Goal: Check status: Check status

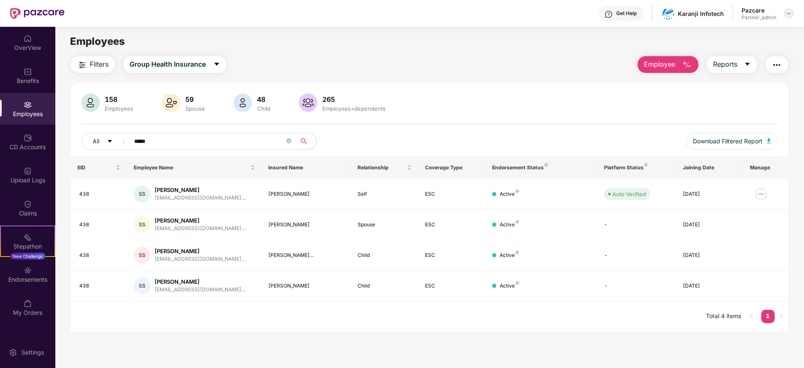
click at [789, 13] on img at bounding box center [788, 13] width 7 height 7
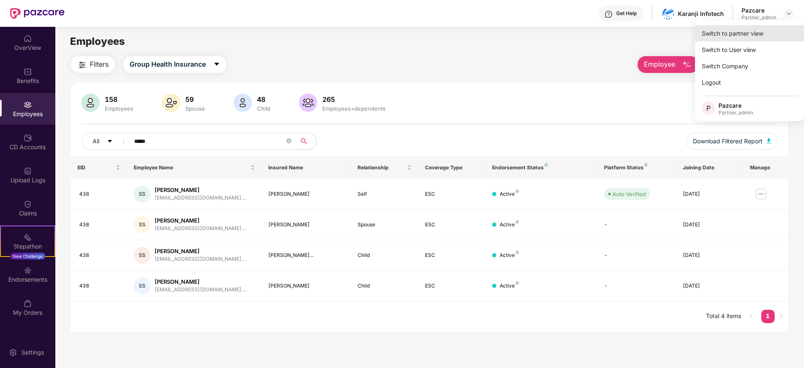
click at [768, 32] on div "Switch to partner view" at bounding box center [749, 33] width 109 height 16
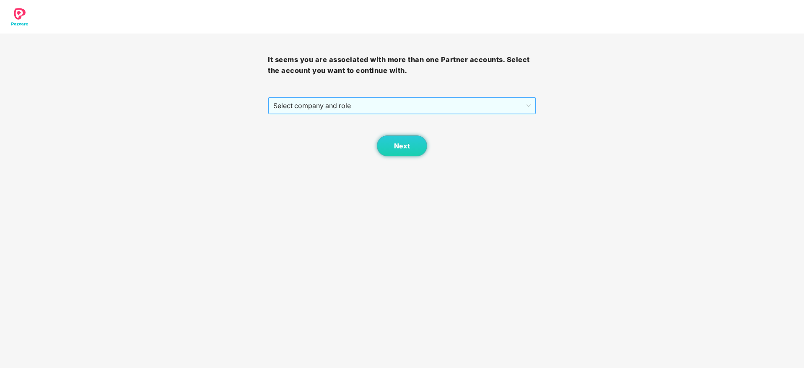
click at [321, 104] on span "Select company and role" at bounding box center [401, 106] width 257 height 16
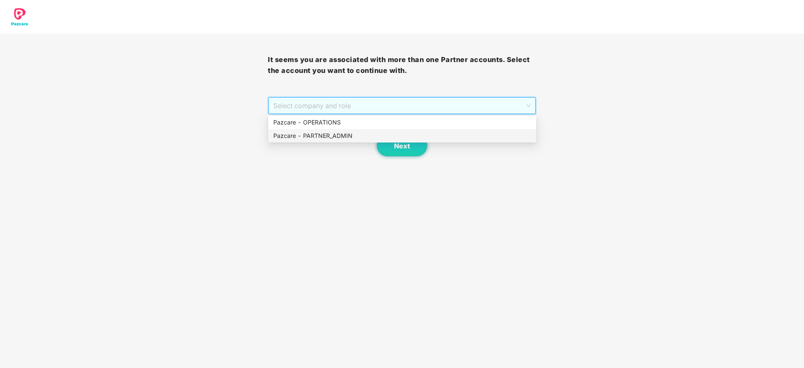
click at [324, 132] on div "Pazcare - PARTNER_ADMIN" at bounding box center [402, 135] width 258 height 9
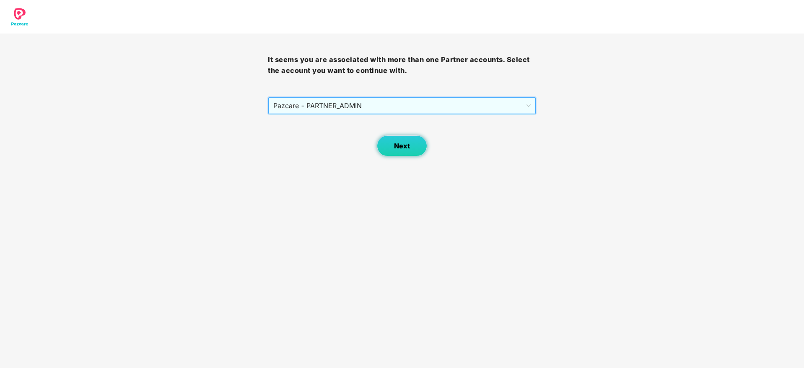
click at [405, 143] on span "Next" at bounding box center [402, 146] width 16 height 8
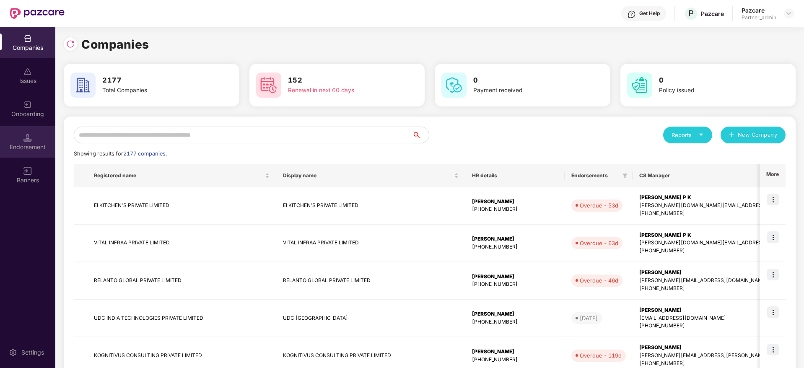
click at [28, 144] on div "Endorsement" at bounding box center [27, 147] width 55 height 8
click at [168, 139] on input "text" at bounding box center [243, 135] width 338 height 17
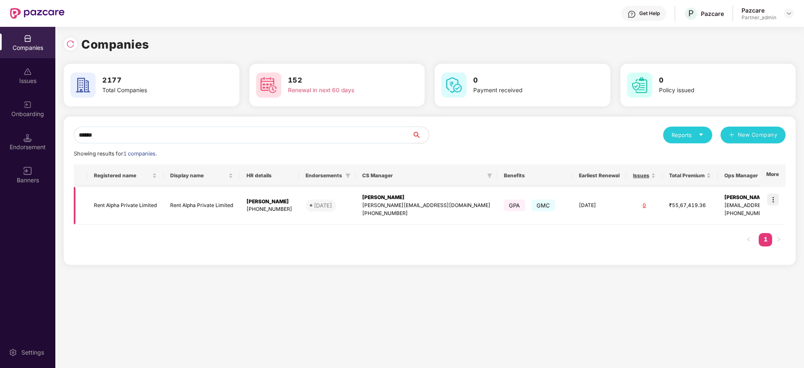
type input "******"
click at [769, 200] on img at bounding box center [773, 200] width 12 height 12
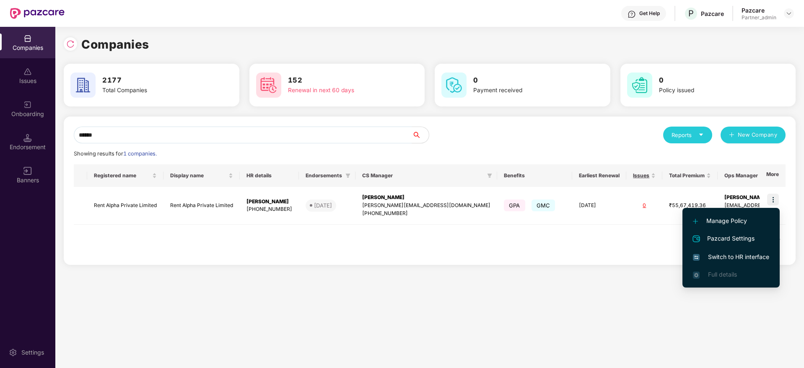
click at [737, 251] on li "Switch to HR interface" at bounding box center [730, 257] width 97 height 18
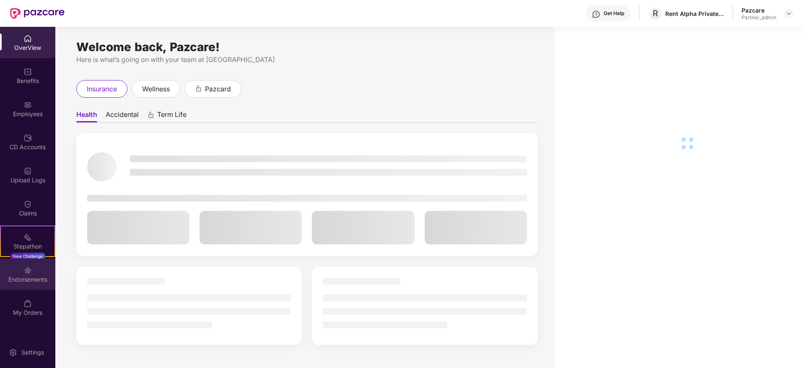
click at [26, 279] on div "Endorsements" at bounding box center [27, 279] width 55 height 8
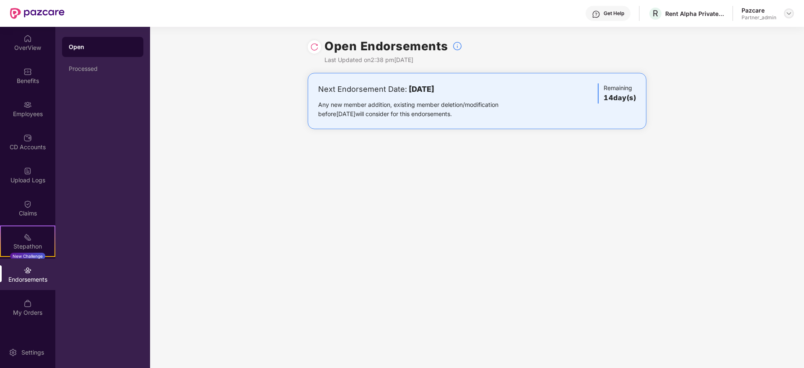
click at [791, 13] on img at bounding box center [788, 13] width 7 height 7
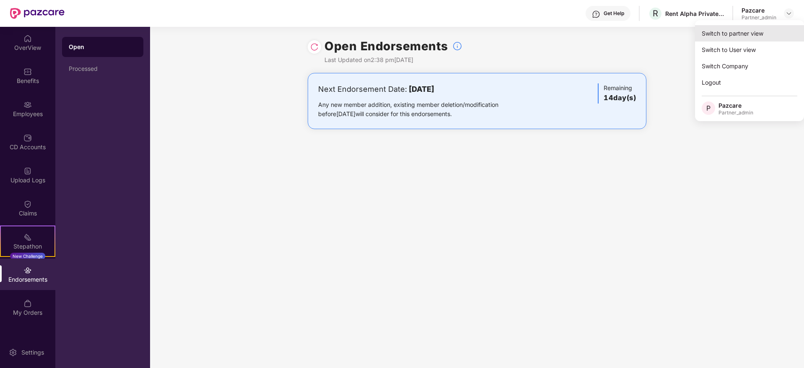
click at [760, 33] on div "Switch to partner view" at bounding box center [749, 33] width 109 height 16
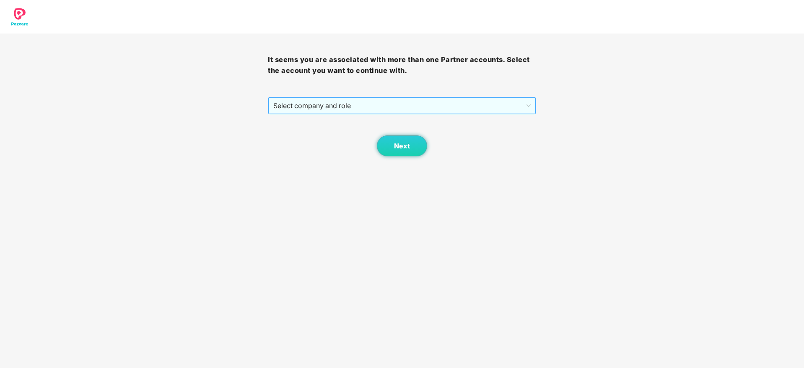
click at [349, 104] on span "Select company and role" at bounding box center [401, 106] width 257 height 16
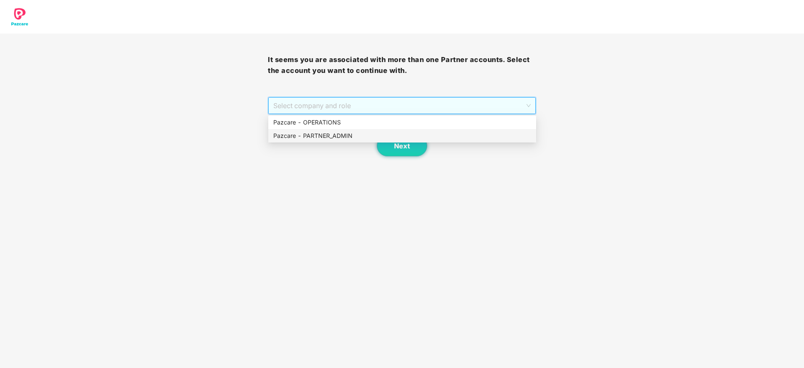
click at [320, 132] on div "Pazcare - PARTNER_ADMIN" at bounding box center [402, 135] width 258 height 9
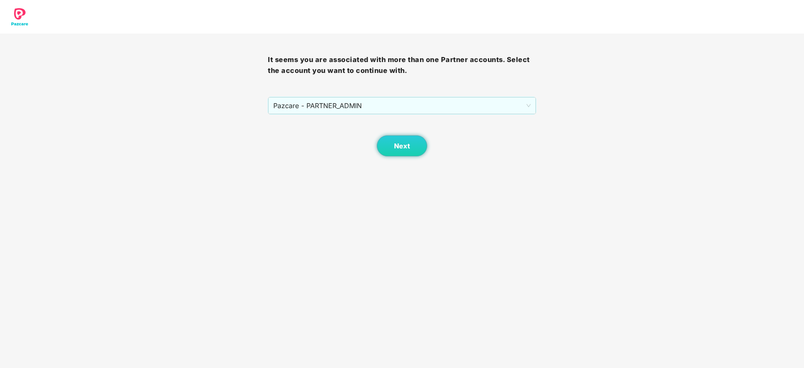
click at [382, 135] on div "Next" at bounding box center [402, 135] width 268 height 42
click at [393, 140] on button "Next" at bounding box center [402, 145] width 50 height 21
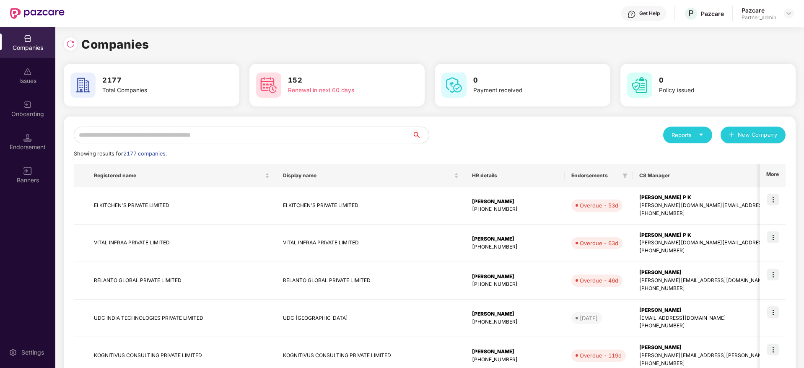
click at [184, 137] on input "text" at bounding box center [243, 135] width 338 height 17
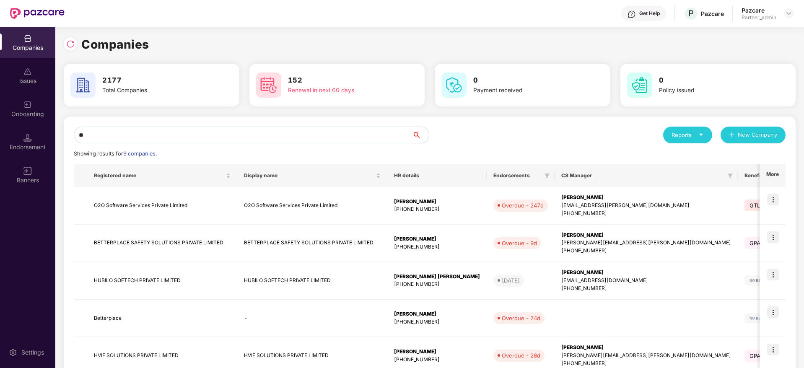
type input "*"
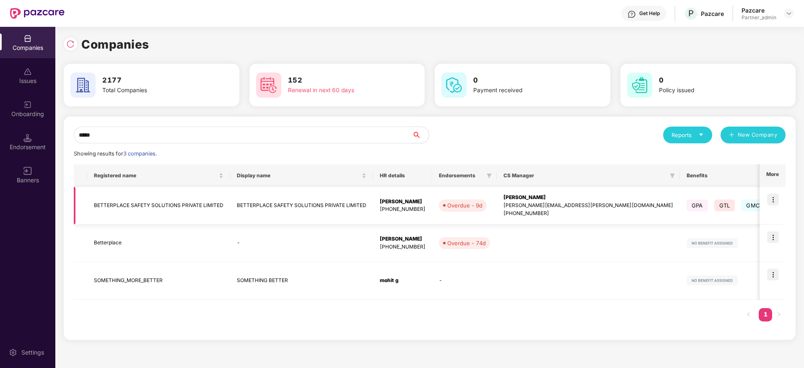
type input "*****"
click at [772, 201] on img at bounding box center [773, 200] width 12 height 12
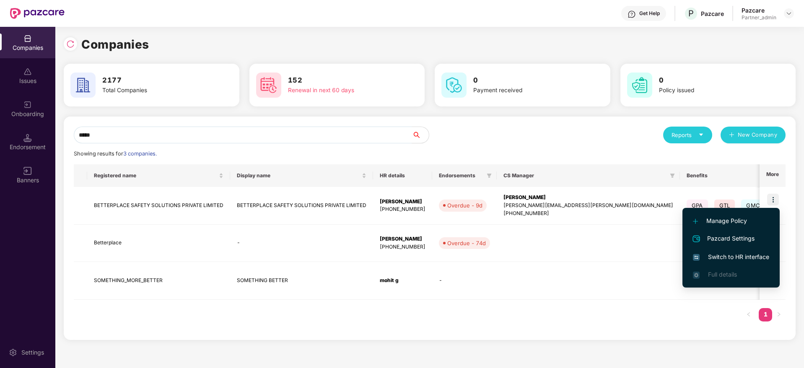
click at [719, 257] on span "Switch to HR interface" at bounding box center [731, 256] width 76 height 9
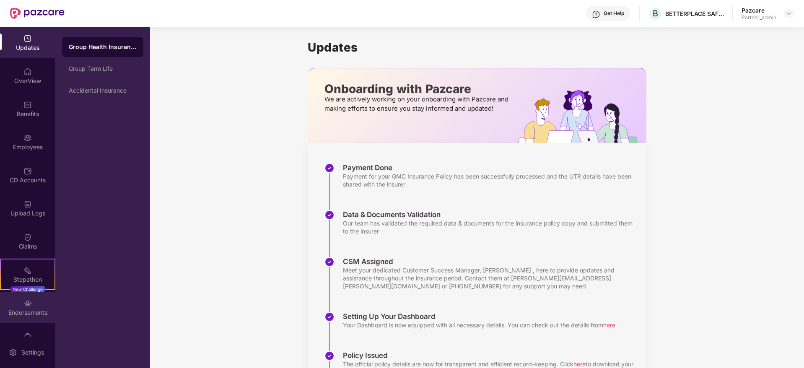
click at [30, 310] on div "Endorsements" at bounding box center [27, 312] width 55 height 8
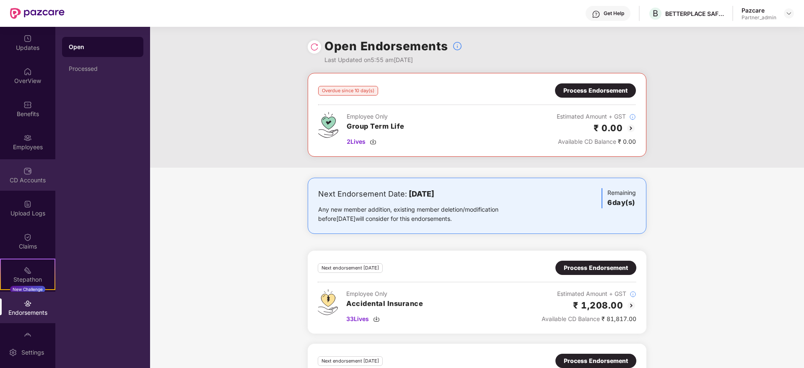
click at [24, 177] on div "CD Accounts" at bounding box center [27, 180] width 55 height 8
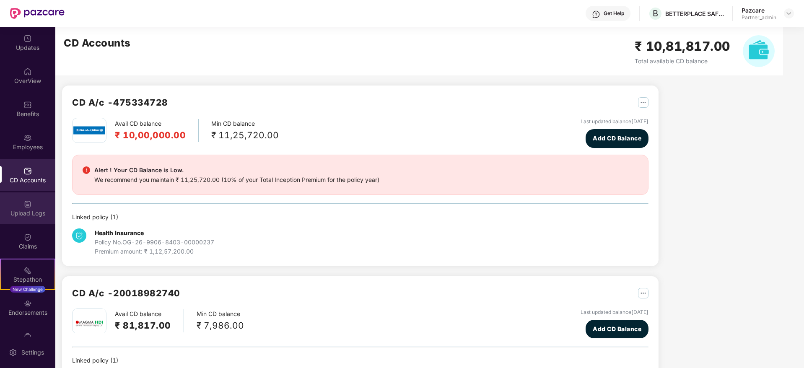
click at [24, 200] on img at bounding box center [27, 204] width 8 height 8
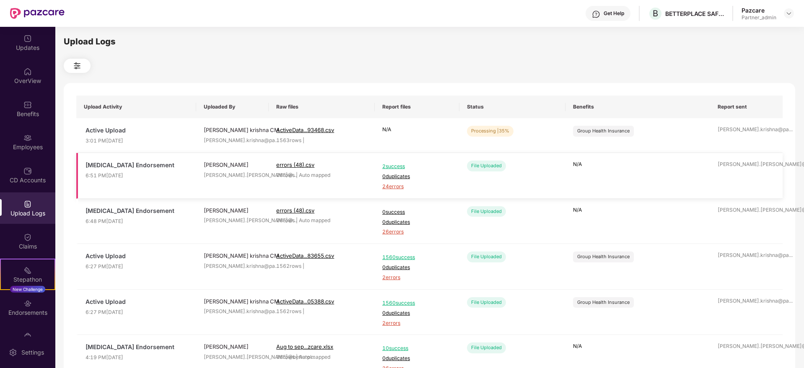
click at [398, 186] on span "24 errors" at bounding box center [417, 187] width 70 height 8
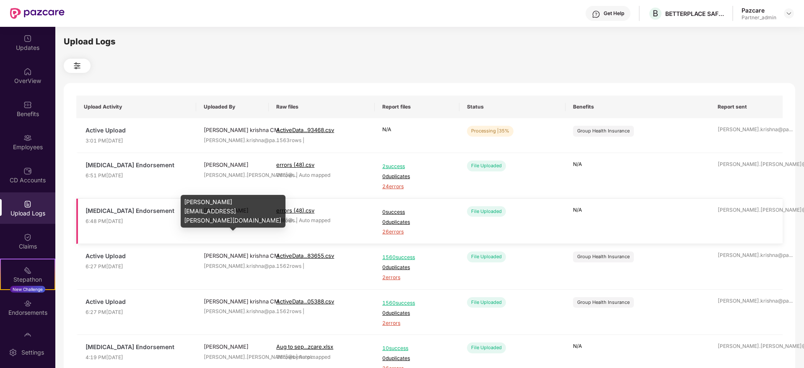
scroll to position [63, 0]
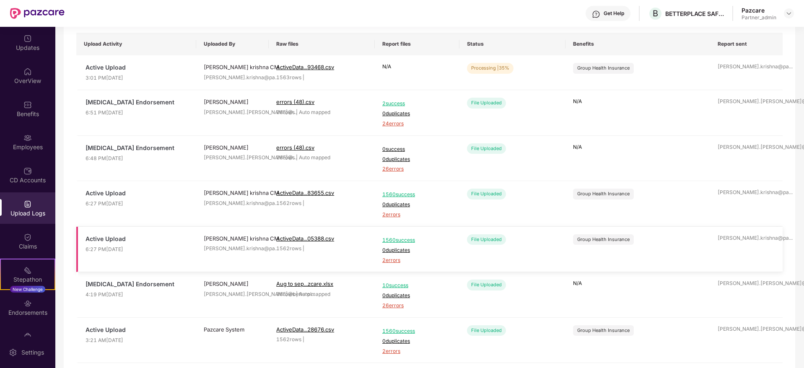
click at [390, 263] on span "2 errors" at bounding box center [417, 261] width 70 height 8
click at [399, 239] on span "1560 success" at bounding box center [417, 240] width 70 height 8
click at [740, 69] on span "Refresh" at bounding box center [746, 70] width 24 height 10
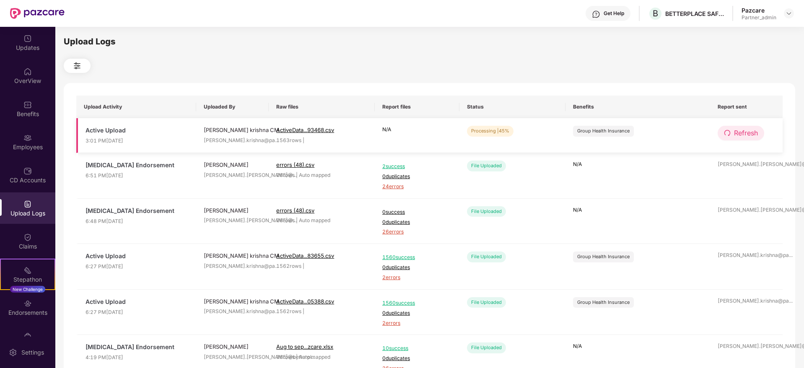
click at [746, 136] on span "Refresh" at bounding box center [746, 133] width 24 height 10
click at [733, 128] on button "Refresh" at bounding box center [741, 133] width 47 height 15
click at [34, 140] on div "Employees" at bounding box center [27, 141] width 55 height 31
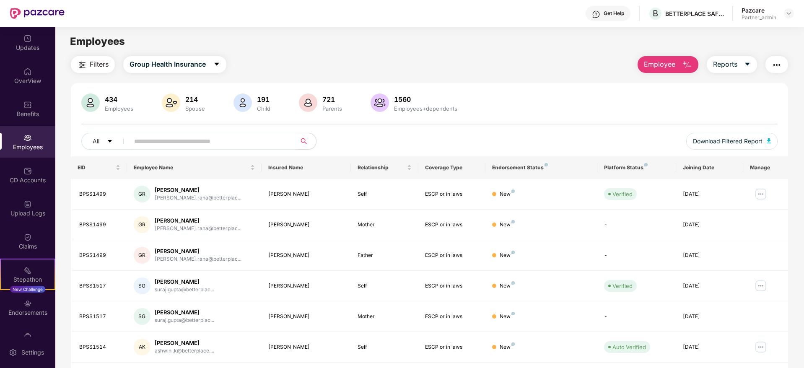
click at [167, 140] on input "text" at bounding box center [209, 141] width 150 height 13
paste input "*******"
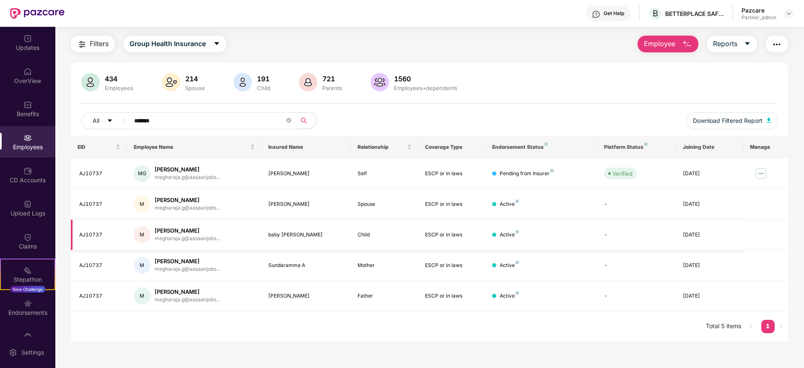
scroll to position [27, 0]
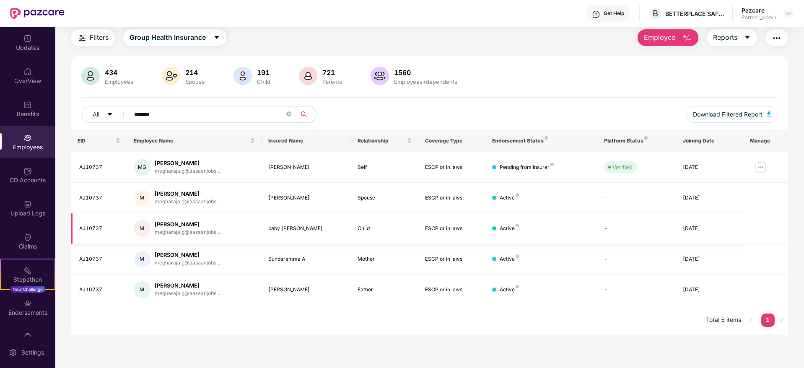
type input "*******"
drag, startPoint x: 250, startPoint y: 222, endPoint x: 351, endPoint y: 222, distance: 100.6
click at [351, 222] on tr "AJ10737 M [PERSON_NAME] megharaja.g@aasaanjobs... baby [PERSON_NAME] Child ESCP…" at bounding box center [429, 228] width 717 height 31
click at [791, 13] on img at bounding box center [788, 13] width 7 height 7
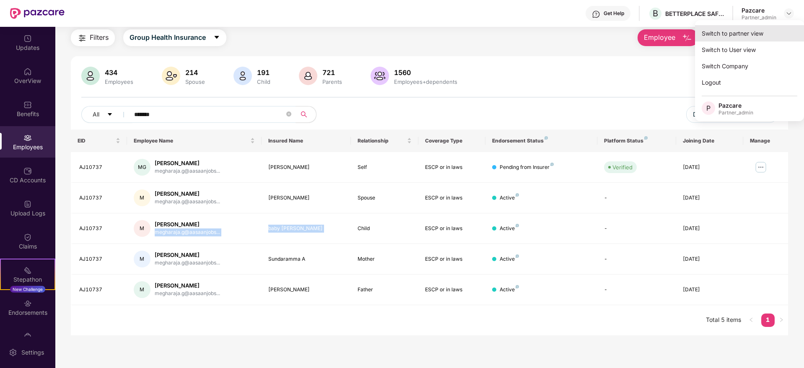
click at [763, 31] on div "Switch to partner view" at bounding box center [749, 33] width 109 height 16
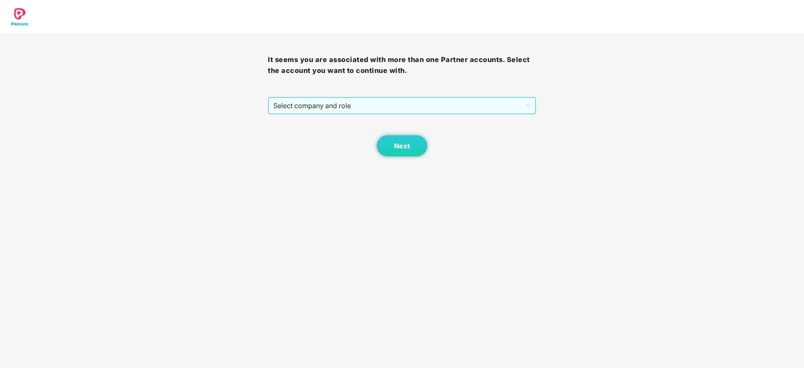
click at [378, 111] on span "Select company and role" at bounding box center [401, 106] width 257 height 16
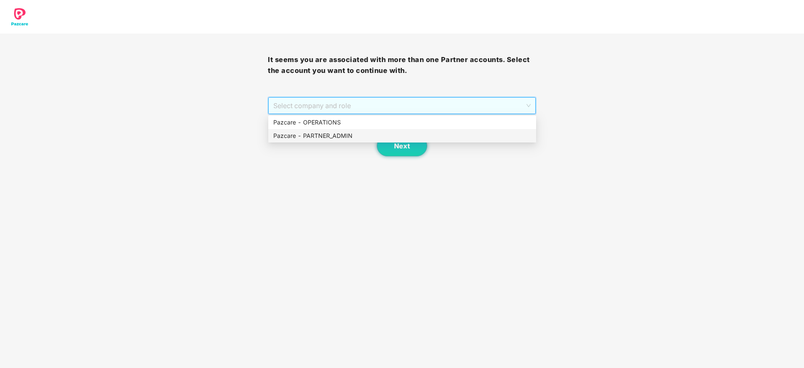
click at [331, 138] on div "Pazcare - PARTNER_ADMIN" at bounding box center [402, 135] width 258 height 9
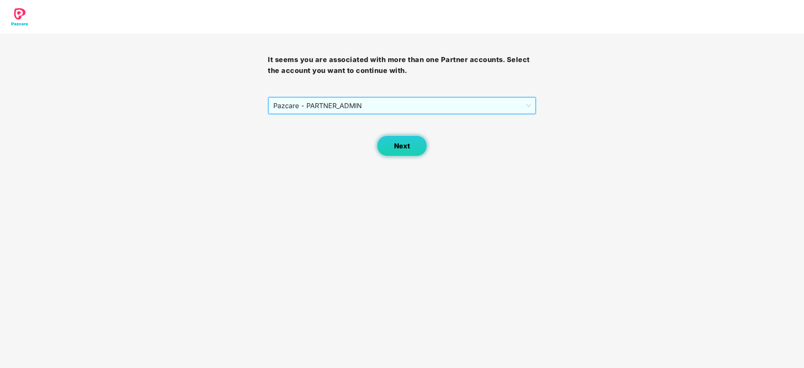
click at [417, 153] on button "Next" at bounding box center [402, 145] width 50 height 21
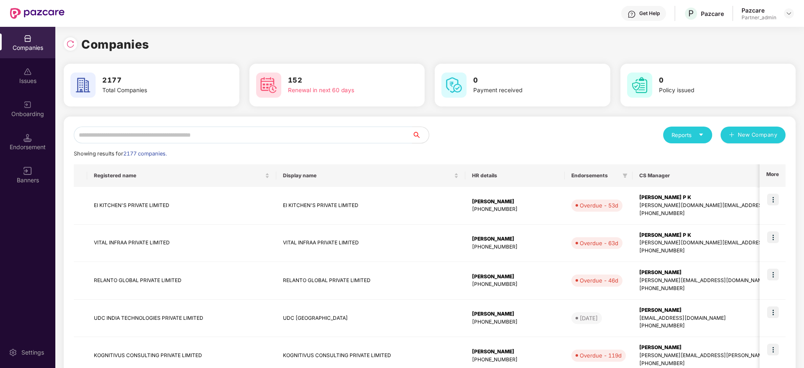
click at [265, 139] on input "text" at bounding box center [243, 135] width 338 height 17
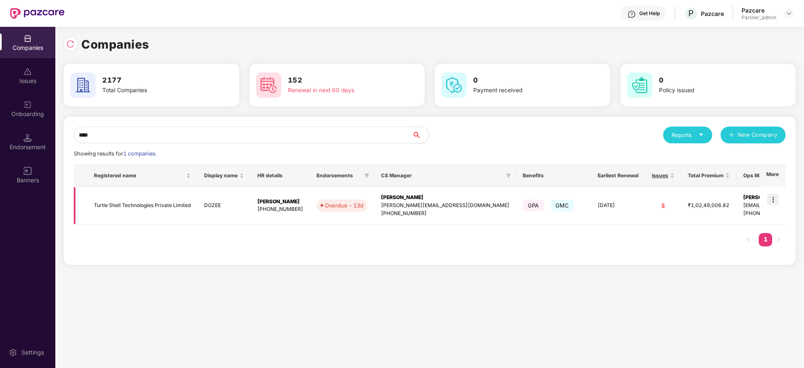
type input "****"
click at [772, 199] on img at bounding box center [773, 200] width 12 height 12
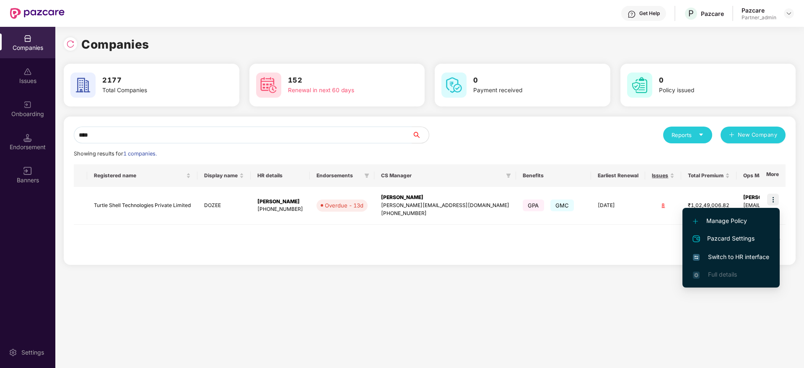
click at [726, 256] on span "Switch to HR interface" at bounding box center [731, 256] width 76 height 9
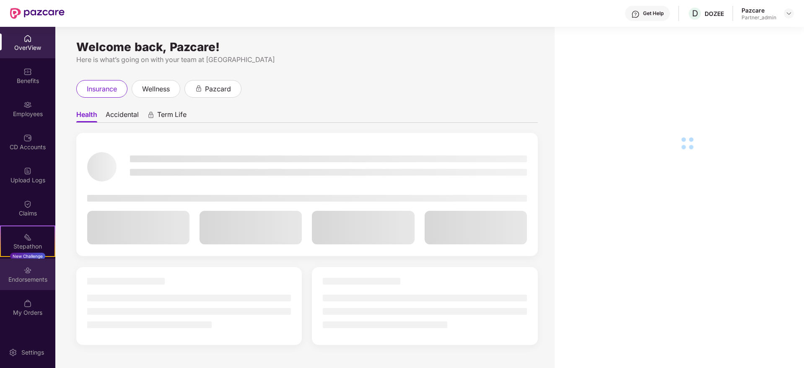
click at [26, 276] on div "Endorsements" at bounding box center [27, 279] width 55 height 8
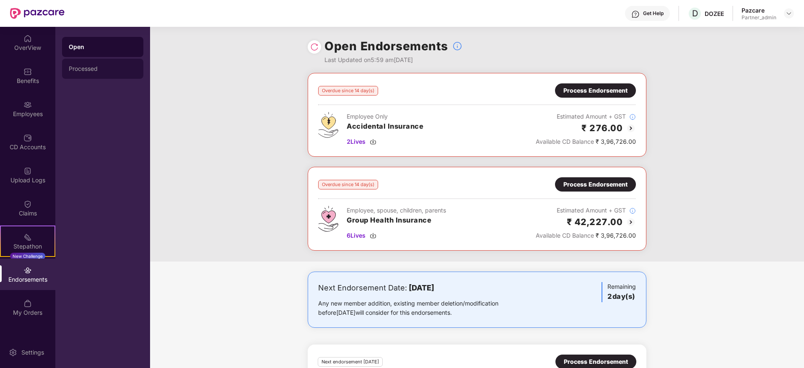
click at [85, 67] on div "Processed" at bounding box center [103, 68] width 68 height 7
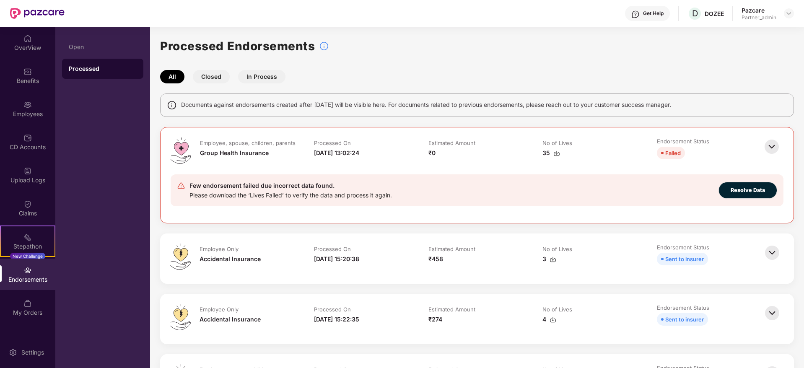
drag, startPoint x: 310, startPoint y: 254, endPoint x: 396, endPoint y: 259, distance: 86.1
click at [396, 259] on td "Processed On [DATE] 15:20:38" at bounding box center [363, 259] width 114 height 30
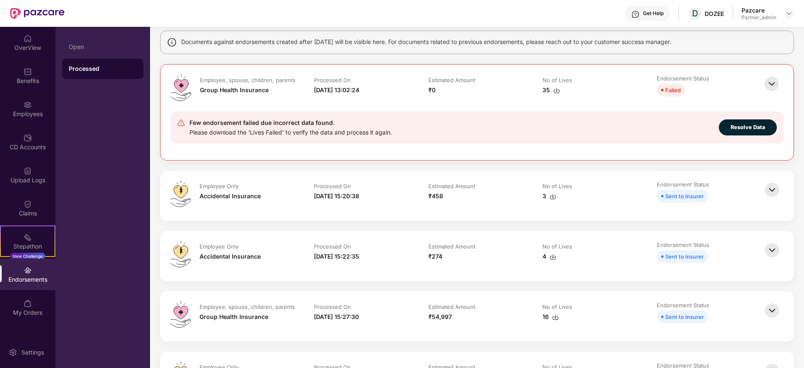
drag, startPoint x: 313, startPoint y: 258, endPoint x: 391, endPoint y: 258, distance: 78.4
click at [391, 258] on td "Processed On [DATE] 15:22:35" at bounding box center [363, 256] width 114 height 30
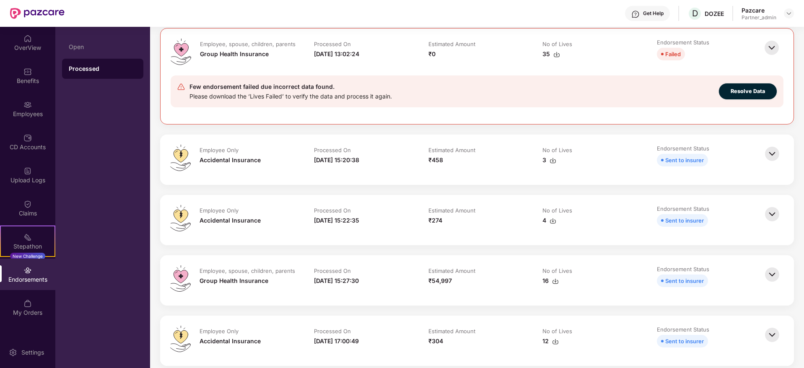
scroll to position [126, 0]
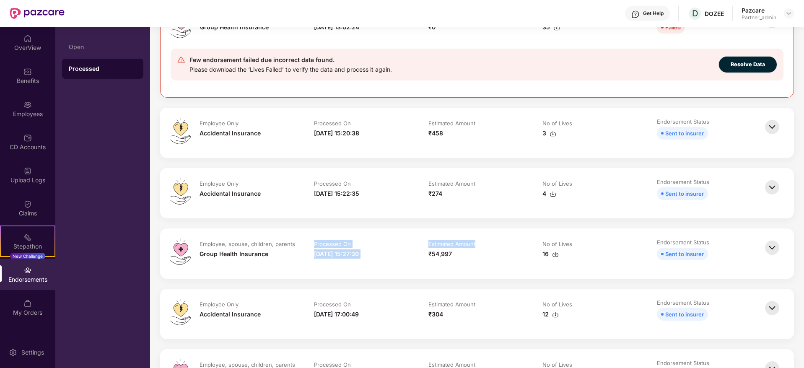
drag, startPoint x: 317, startPoint y: 257, endPoint x: 480, endPoint y: 245, distance: 162.6
click at [480, 245] on tr "Employee, spouse, children, parents Group Health Insurance Processed On [DATE] …" at bounding box center [477, 253] width 572 height 30
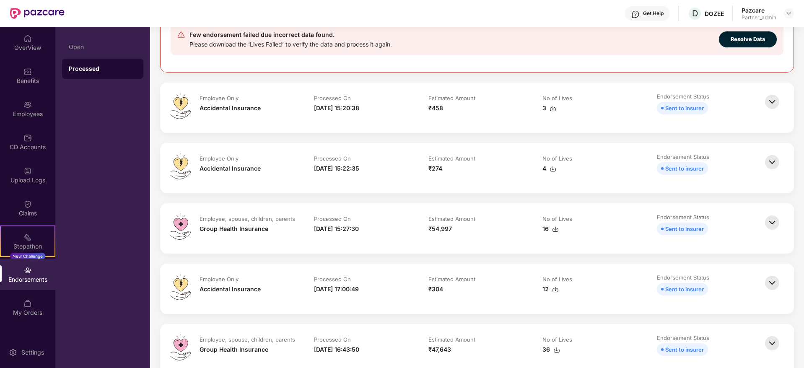
scroll to position [189, 0]
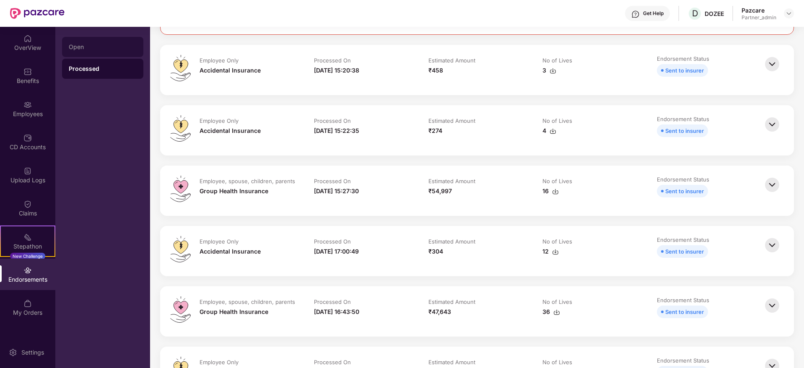
click at [94, 41] on div "Open" at bounding box center [102, 47] width 81 height 20
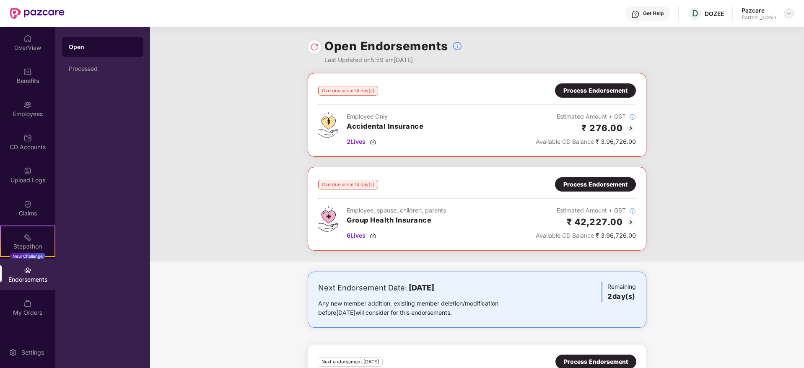
click at [791, 12] on img at bounding box center [788, 13] width 7 height 7
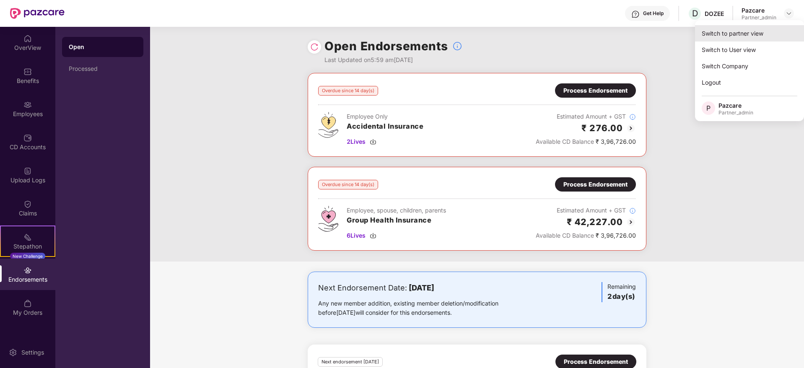
click at [737, 37] on div "Switch to partner view" at bounding box center [749, 33] width 109 height 16
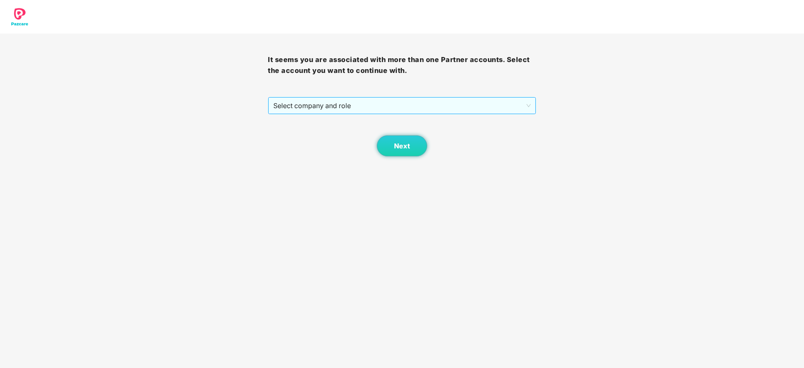
click at [316, 108] on span "Select company and role" at bounding box center [401, 106] width 257 height 16
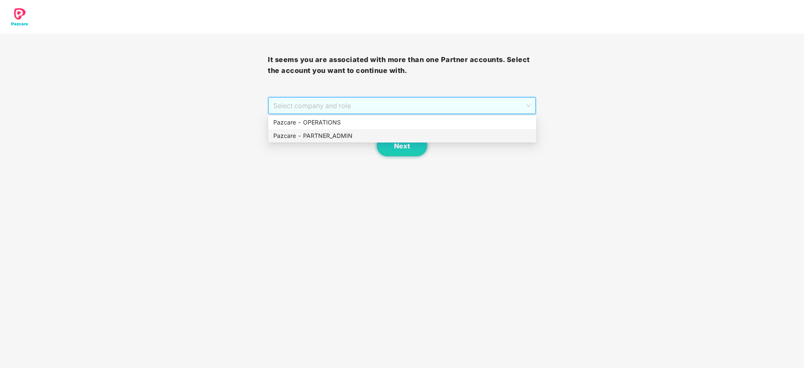
drag, startPoint x: 305, startPoint y: 140, endPoint x: 315, endPoint y: 135, distance: 10.9
click at [306, 140] on div "Pazcare - PARTNER_ADMIN" at bounding box center [402, 135] width 268 height 13
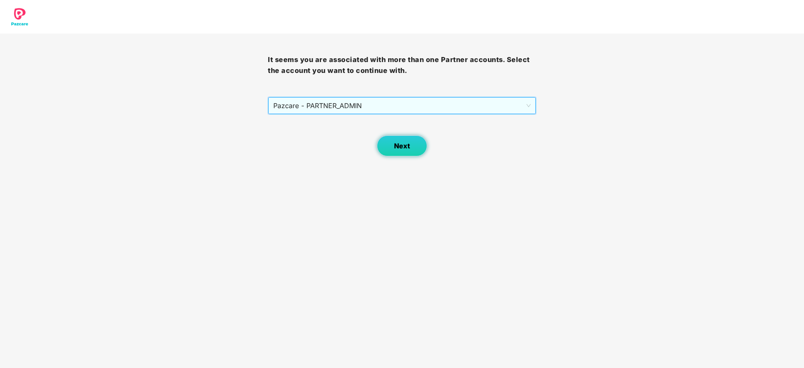
click at [393, 141] on button "Next" at bounding box center [402, 145] width 50 height 21
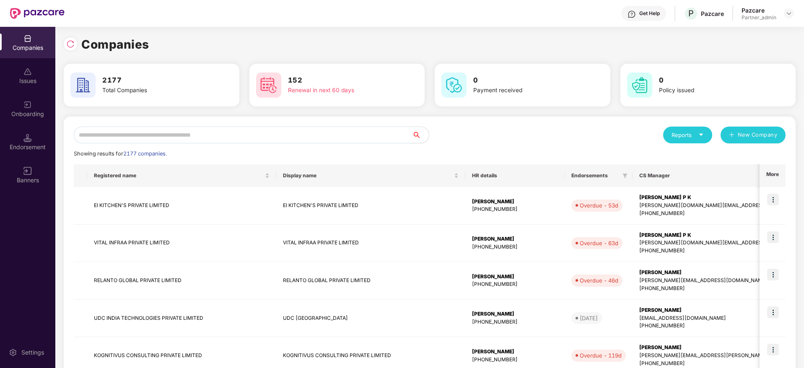
click at [158, 131] on input "text" at bounding box center [243, 135] width 338 height 17
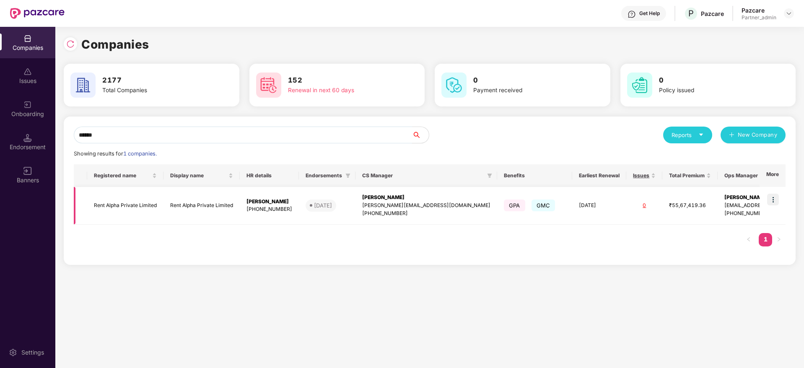
type input "******"
click at [774, 198] on img at bounding box center [773, 200] width 12 height 12
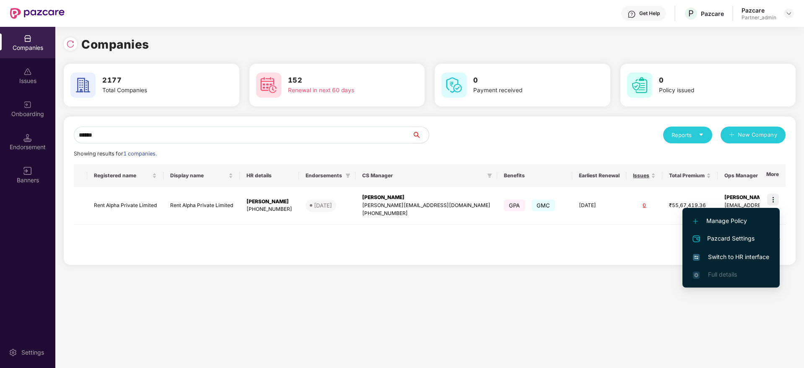
click at [734, 257] on span "Switch to HR interface" at bounding box center [731, 256] width 76 height 9
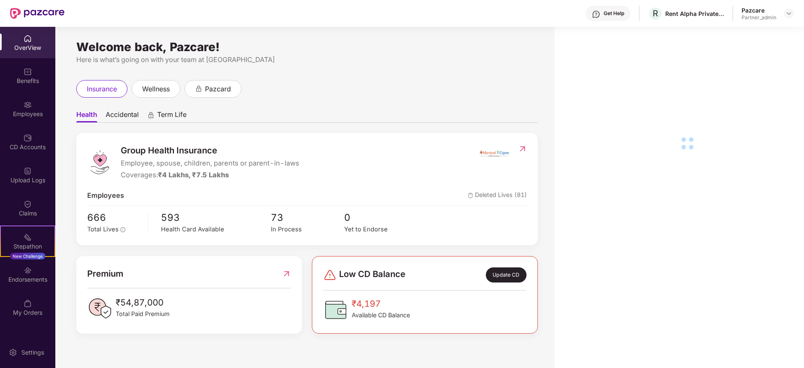
click at [26, 114] on div "Employees" at bounding box center [27, 114] width 55 height 8
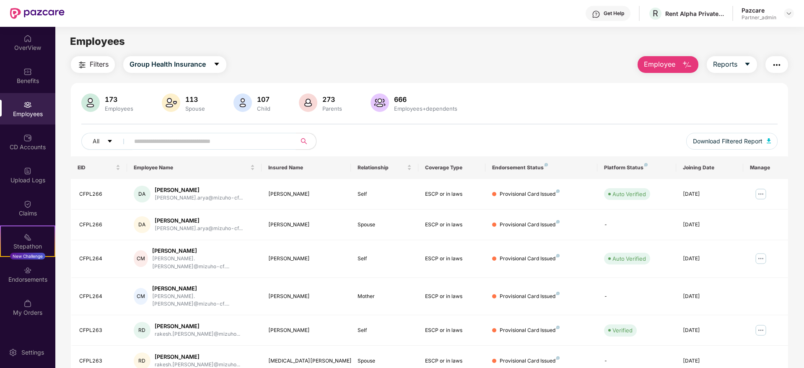
click at [153, 139] on input "text" at bounding box center [209, 141] width 150 height 13
paste input "*******"
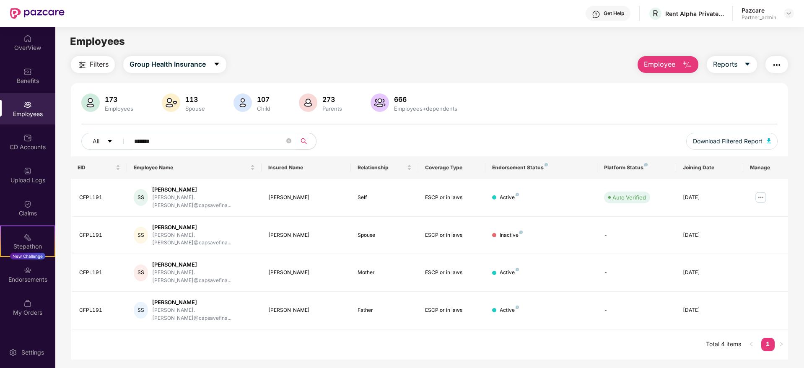
type input "*******"
